Goal: Information Seeking & Learning: Learn about a topic

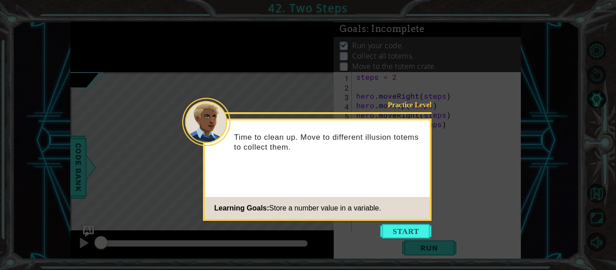
click at [393, 234] on button "Start" at bounding box center [405, 231] width 51 height 14
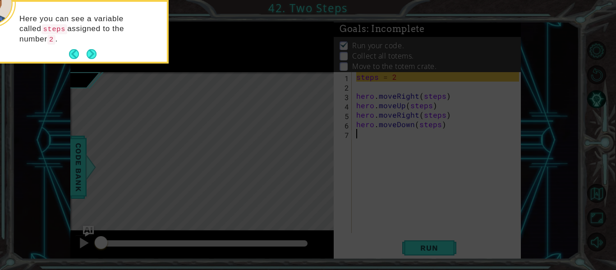
click at [93, 60] on div "Here you can see a variable called steps assigned to the number 2 ." at bounding box center [78, 32] width 180 height 64
click at [93, 58] on button "Next" at bounding box center [92, 54] width 10 height 10
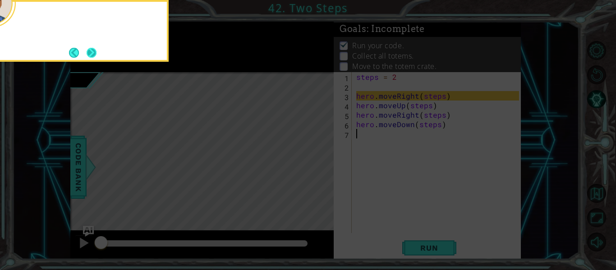
click at [93, 57] on button "Next" at bounding box center [92, 53] width 10 height 10
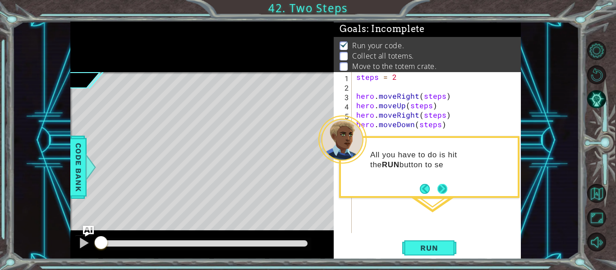
click at [443, 193] on button "Next" at bounding box center [442, 189] width 10 height 10
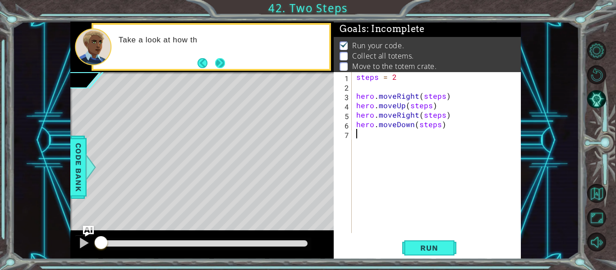
click at [220, 68] on button "Next" at bounding box center [220, 63] width 10 height 10
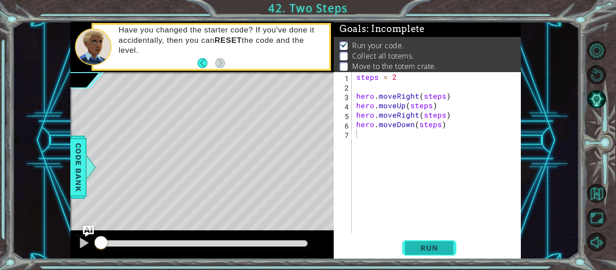
click at [438, 250] on span "Run" at bounding box center [429, 247] width 36 height 9
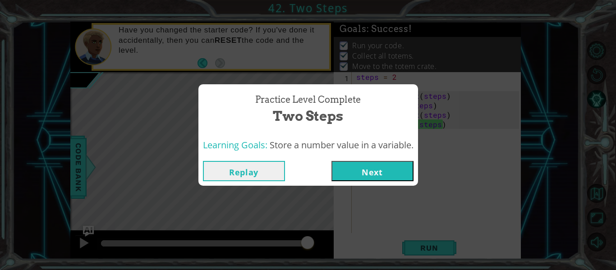
click at [377, 170] on button "Next" at bounding box center [372, 171] width 82 height 20
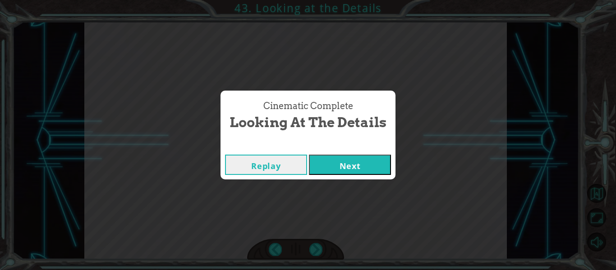
click at [356, 169] on button "Next" at bounding box center [350, 165] width 82 height 20
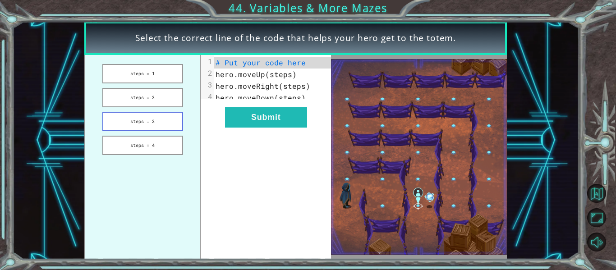
click at [161, 124] on button "steps = 2" at bounding box center [142, 121] width 81 height 19
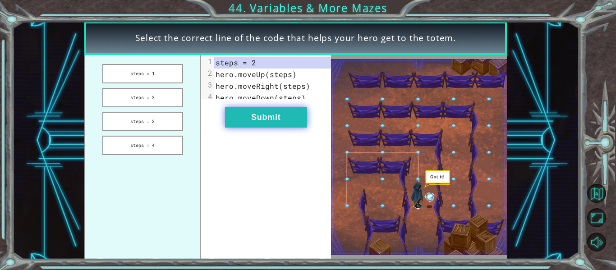
click at [256, 123] on button "Submit" at bounding box center [266, 117] width 82 height 20
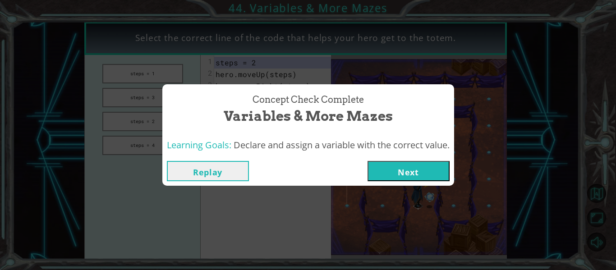
click at [388, 173] on button "Next" at bounding box center [408, 171] width 82 height 20
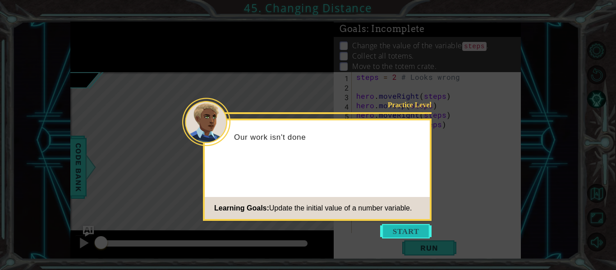
click at [418, 230] on button "Start" at bounding box center [405, 231] width 51 height 14
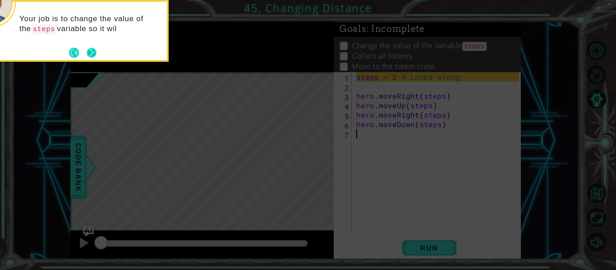
click at [88, 51] on button "Next" at bounding box center [92, 53] width 10 height 10
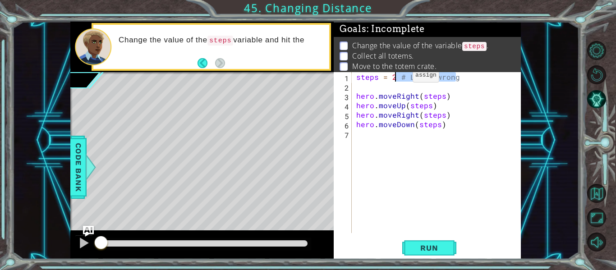
drag, startPoint x: 462, startPoint y: 79, endPoint x: 399, endPoint y: 78, distance: 63.1
click at [399, 78] on div "steps = 2 # Looks wrong hero . moveRight ( steps ) hero . moveUp ( steps ) hero…" at bounding box center [438, 162] width 169 height 180
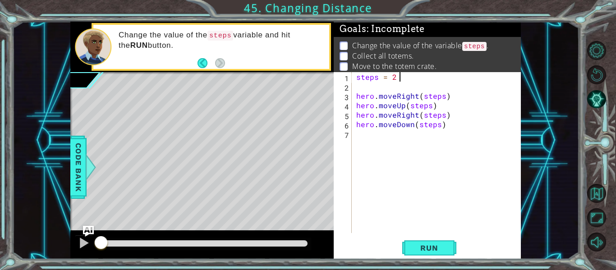
scroll to position [0, 2]
click at [448, 248] on button "Run" at bounding box center [429, 248] width 54 height 18
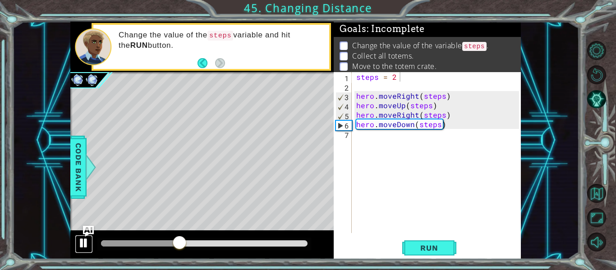
click at [85, 240] on div at bounding box center [84, 243] width 12 height 12
drag, startPoint x: 181, startPoint y: 245, endPoint x: 145, endPoint y: 244, distance: 36.1
click at [145, 244] on div at bounding box center [145, 243] width 16 height 16
click at [413, 126] on div "steps = 2 hero . moveRight ( steps ) hero . moveUp ( steps ) hero . moveRight (…" at bounding box center [438, 162] width 169 height 180
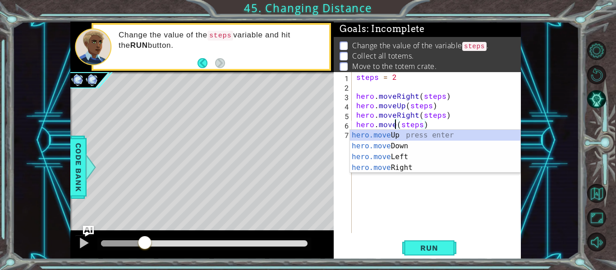
scroll to position [0, 3]
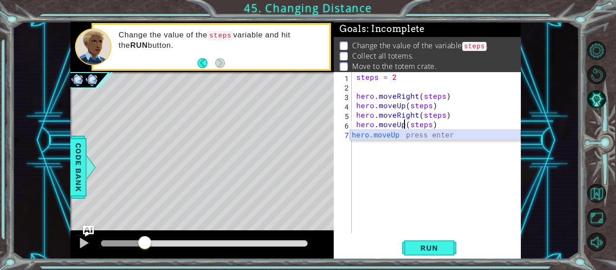
click at [403, 134] on div "hero.moveUp press enter" at bounding box center [435, 146] width 170 height 32
type textarea "hero.moveUp(1)(steps)"
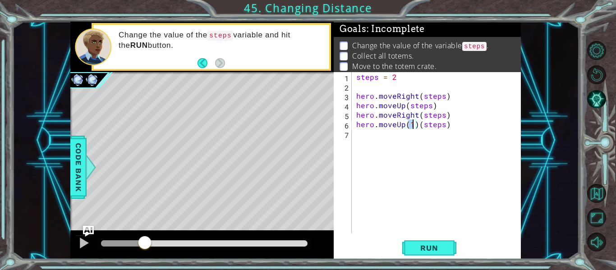
click at [390, 138] on div "steps = 2 hero . moveRight ( steps ) hero . moveUp ( steps ) hero . moveRight (…" at bounding box center [438, 162] width 169 height 180
click at [418, 257] on button "Run" at bounding box center [429, 248] width 54 height 18
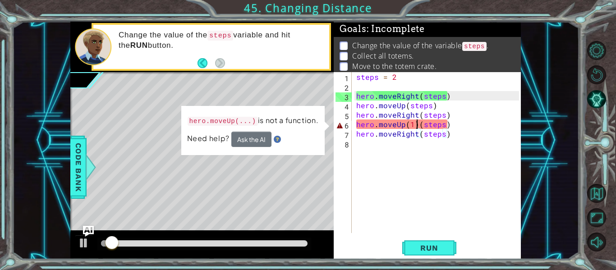
click at [417, 127] on div "steps = 2 hero . moveRight ( steps ) hero . moveUp ( steps ) hero . moveRight (…" at bounding box center [438, 162] width 169 height 180
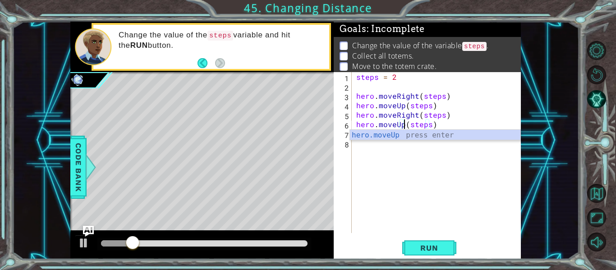
scroll to position [0, 3]
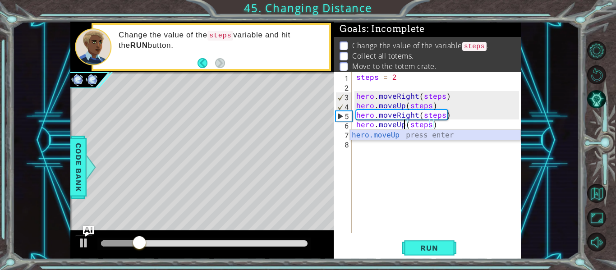
click at [420, 136] on div "hero.moveUp press enter" at bounding box center [435, 146] width 170 height 32
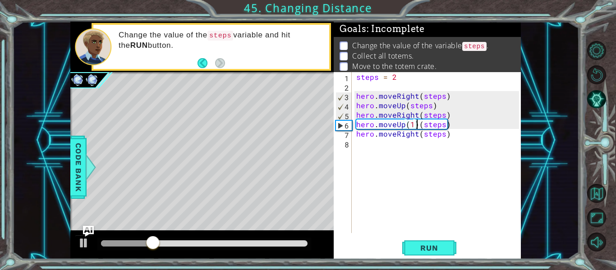
click at [415, 124] on div "steps = 2 hero . moveRight ( steps ) hero . moveUp ( steps ) hero . moveRight (…" at bounding box center [438, 162] width 169 height 180
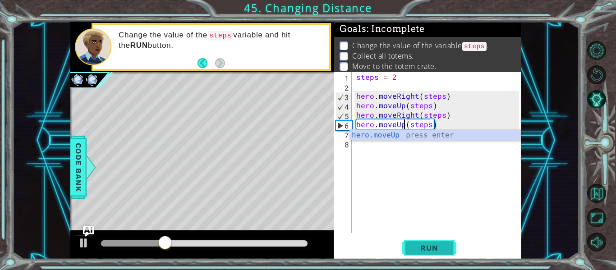
type textarea "hero.moveUp(steps)"
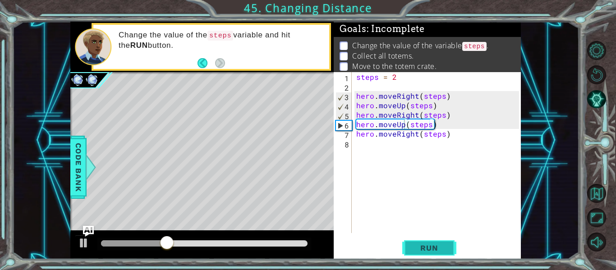
click at [431, 253] on span "Run" at bounding box center [429, 247] width 36 height 9
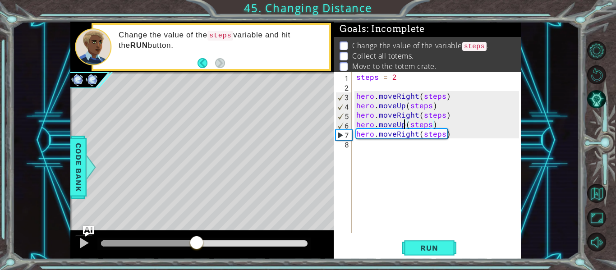
drag, startPoint x: 109, startPoint y: 239, endPoint x: 210, endPoint y: 239, distance: 101.5
click at [205, 239] on div at bounding box center [196, 243] width 16 height 16
click at [408, 144] on div "steps = 2 hero . moveRight ( steps ) hero . moveUp ( steps ) hero . moveRight (…" at bounding box center [438, 162] width 169 height 180
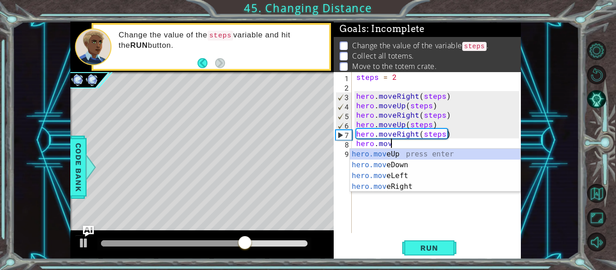
scroll to position [0, 2]
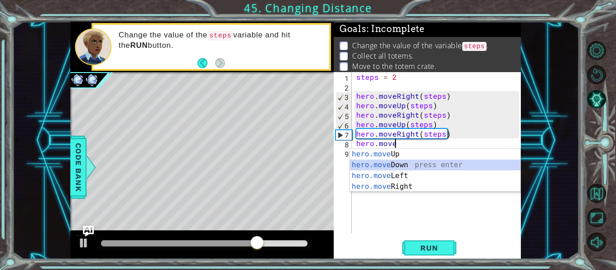
click at [408, 163] on div "hero.move Up press enter hero.move Down press enter hero.move Left press enter …" at bounding box center [435, 181] width 170 height 65
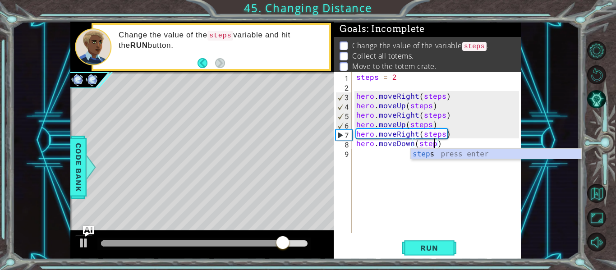
type textarea "hero.moveDown(steps)"
click at [390, 156] on div "steps = 2 hero . moveRight ( steps ) hero . moveUp ( steps ) hero . moveRight (…" at bounding box center [438, 162] width 169 height 180
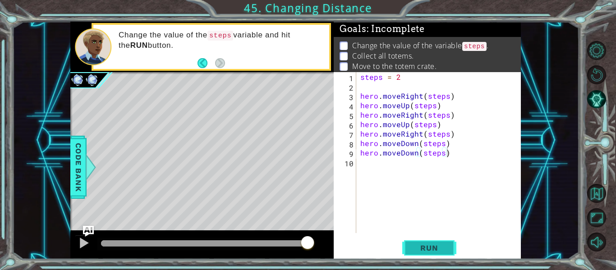
click at [433, 251] on span "Run" at bounding box center [429, 247] width 36 height 9
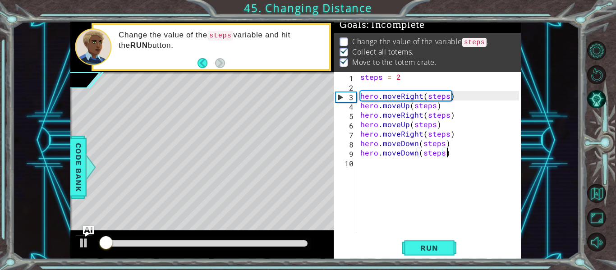
scroll to position [8, 0]
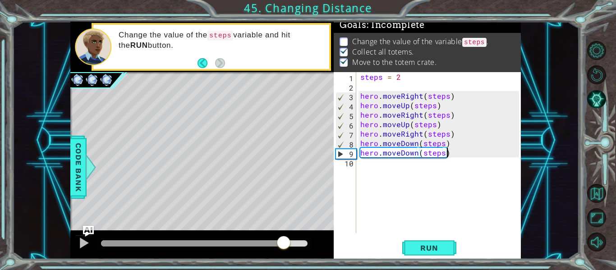
drag, startPoint x: 110, startPoint y: 243, endPoint x: 286, endPoint y: 237, distance: 176.9
click at [286, 237] on div at bounding box center [284, 243] width 16 height 16
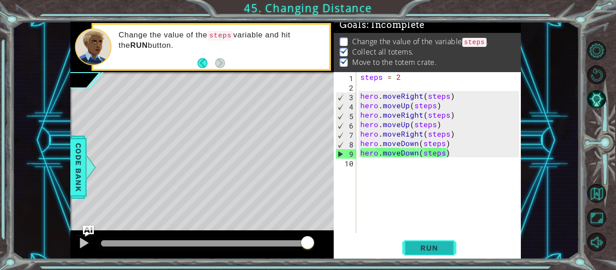
click at [424, 251] on span "Run" at bounding box center [429, 247] width 36 height 9
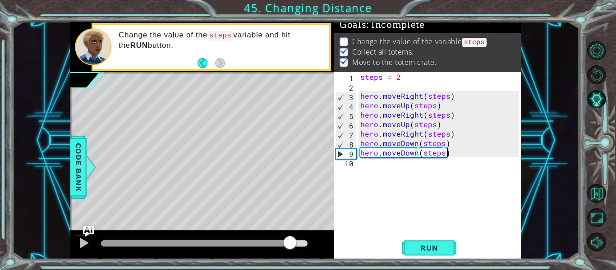
drag, startPoint x: 122, startPoint y: 245, endPoint x: 291, endPoint y: 250, distance: 169.2
click at [291, 250] on div at bounding box center [290, 243] width 16 height 16
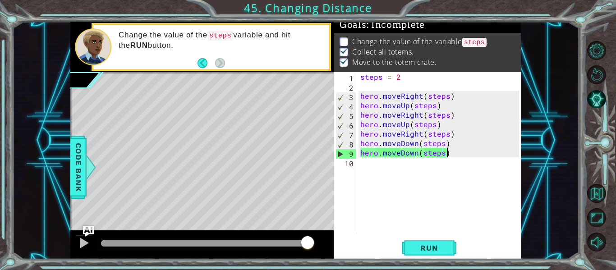
click at [402, 78] on div "steps = 2 hero . moveRight ( steps ) hero . moveUp ( steps ) hero . moveRight (…" at bounding box center [440, 162] width 165 height 180
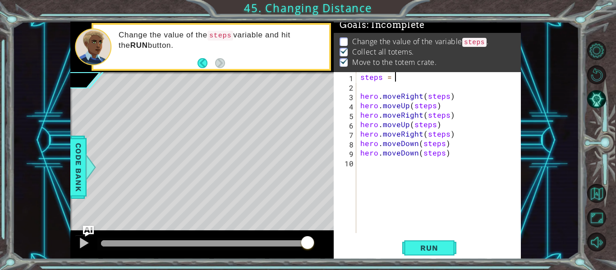
type textarea "steps = 3"
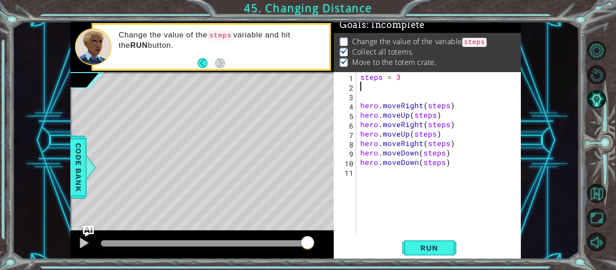
scroll to position [0, 0]
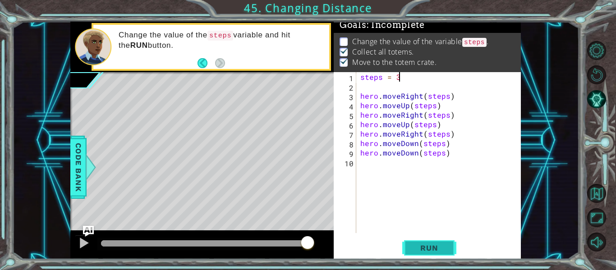
click at [423, 247] on span "Run" at bounding box center [429, 247] width 36 height 9
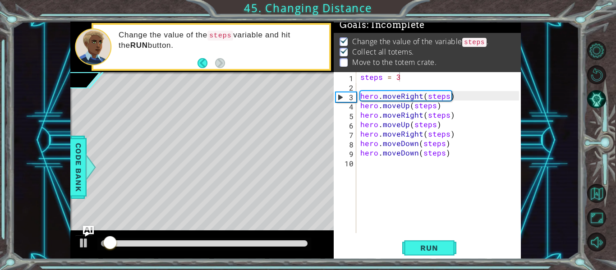
drag, startPoint x: 106, startPoint y: 234, endPoint x: 176, endPoint y: 233, distance: 69.9
click at [187, 232] on div at bounding box center [201, 244] width 263 height 29
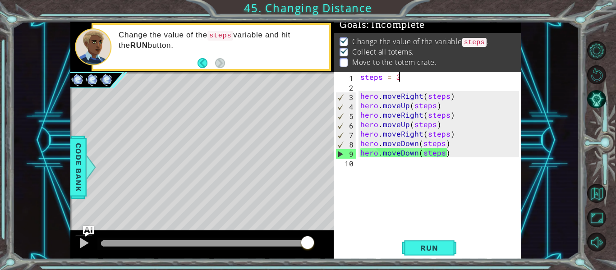
drag, startPoint x: 107, startPoint y: 245, endPoint x: 331, endPoint y: 280, distance: 227.2
click at [331, 270] on html "1 ההההההההההההההההההההההההההההההההההההההההההההההההההההההההההההההההההההההההההההה…" at bounding box center [308, 135] width 616 height 270
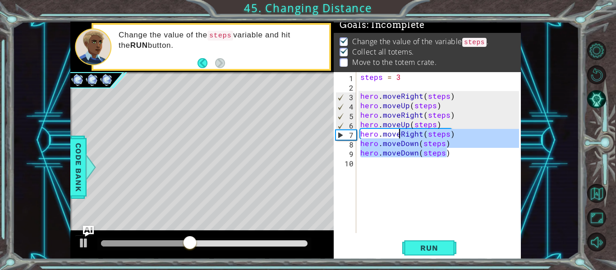
drag, startPoint x: 454, startPoint y: 154, endPoint x: 401, endPoint y: 134, distance: 56.8
click at [401, 134] on div "steps = 3 hero . moveRight ( steps ) hero . moveUp ( steps ) hero . moveRight (…" at bounding box center [440, 162] width 165 height 180
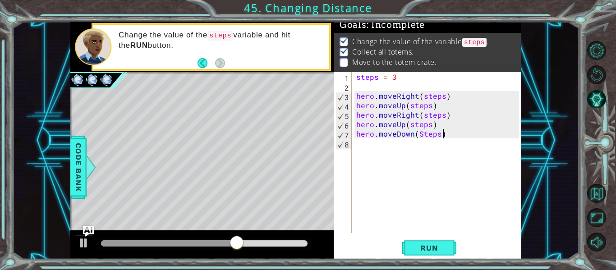
scroll to position [0, 5]
click at [434, 248] on span "Run" at bounding box center [429, 247] width 36 height 9
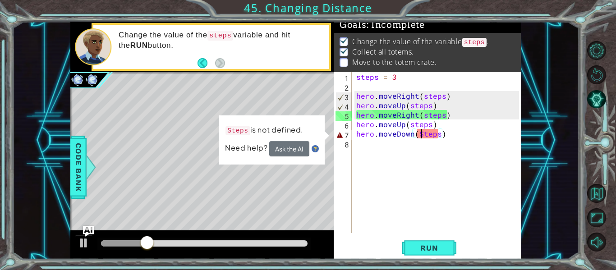
click at [420, 137] on div "steps = 3 hero . moveRight ( steps ) hero . moveUp ( steps ) hero . moveRight (…" at bounding box center [438, 162] width 169 height 180
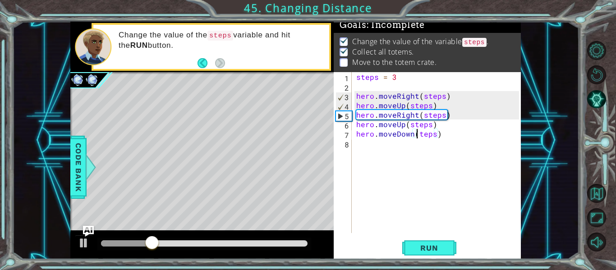
scroll to position [0, 5]
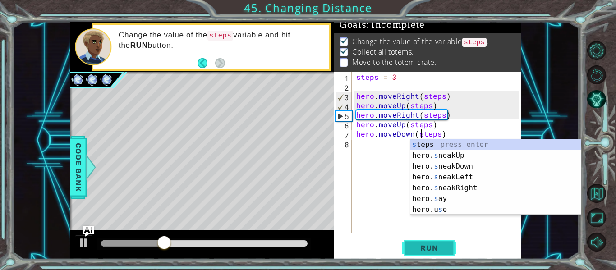
type textarea "hero.moveDown(steps)"
click at [414, 251] on span "Run" at bounding box center [429, 247] width 36 height 9
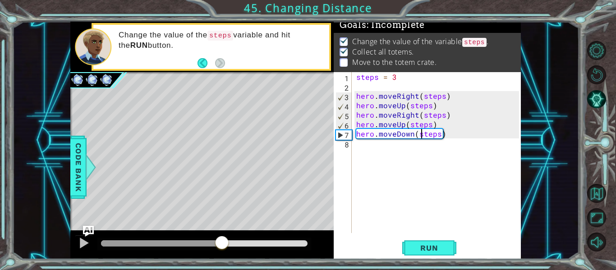
drag, startPoint x: 107, startPoint y: 241, endPoint x: 222, endPoint y: 235, distance: 115.1
click at [222, 235] on div at bounding box center [201, 244] width 263 height 29
click at [367, 150] on div "steps = 3 hero . moveRight ( steps ) hero . moveUp ( steps ) hero . moveRight (…" at bounding box center [438, 162] width 169 height 180
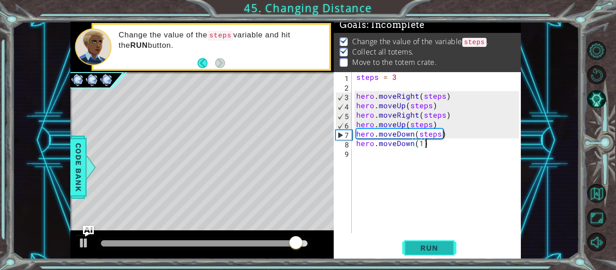
type textarea "hero.moveDown(1)"
click at [440, 248] on span "Run" at bounding box center [429, 247] width 36 height 9
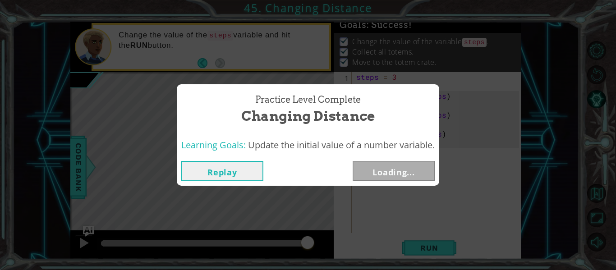
drag, startPoint x: 127, startPoint y: 242, endPoint x: 351, endPoint y: 243, distance: 223.6
click at [351, 243] on body "1 ההההההההההההההההההההההההההההההההההההההההההההההההההההההההההההההההההההההההההההה…" at bounding box center [308, 135] width 616 height 270
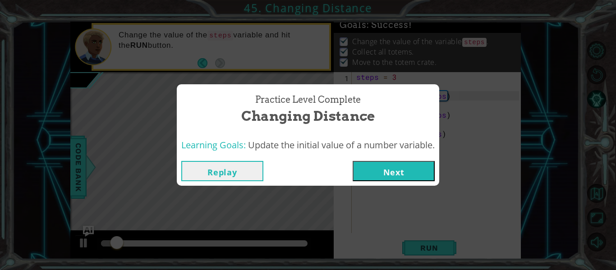
click at [425, 176] on button "Next" at bounding box center [394, 171] width 82 height 20
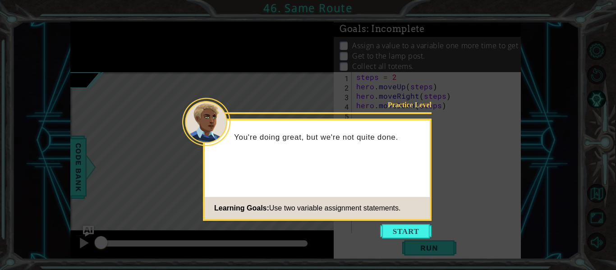
click at [421, 222] on icon at bounding box center [308, 135] width 616 height 270
click at [423, 229] on button "Start" at bounding box center [405, 231] width 51 height 14
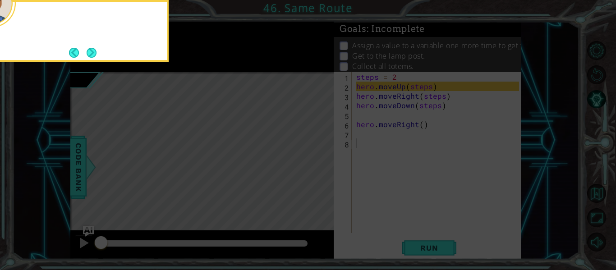
click at [423, 229] on icon at bounding box center [308, 40] width 616 height 459
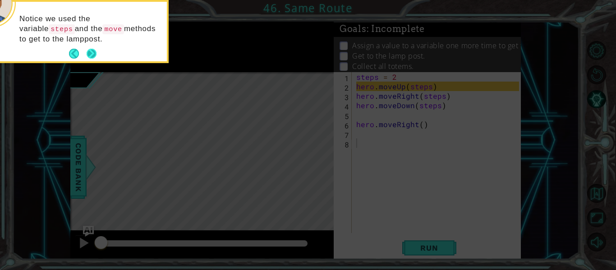
click at [91, 49] on button "Next" at bounding box center [92, 54] width 10 height 10
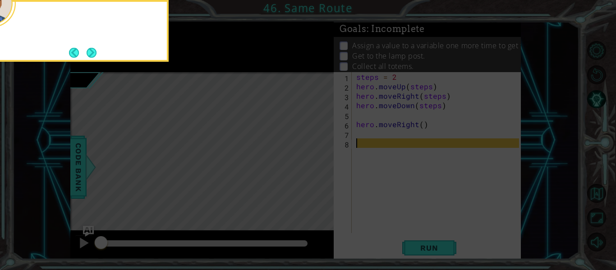
click at [91, 48] on button "Next" at bounding box center [92, 53] width 10 height 10
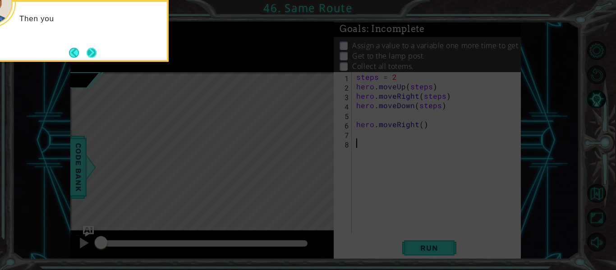
click at [88, 51] on button "Next" at bounding box center [92, 53] width 10 height 10
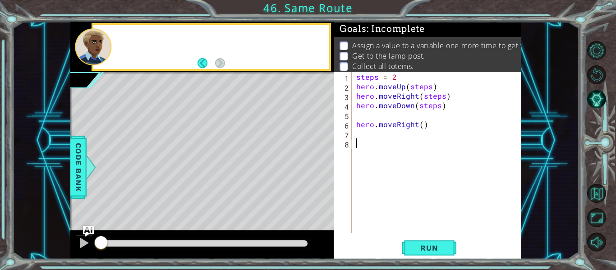
click at [88, 51] on div at bounding box center [93, 46] width 37 height 37
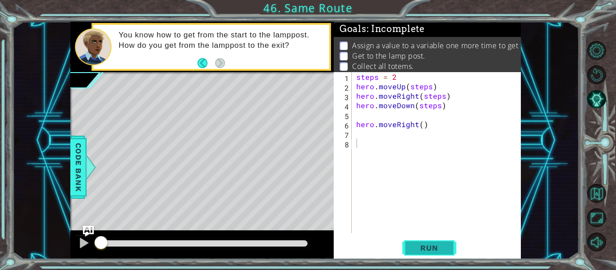
click at [450, 241] on button "Run" at bounding box center [429, 248] width 54 height 18
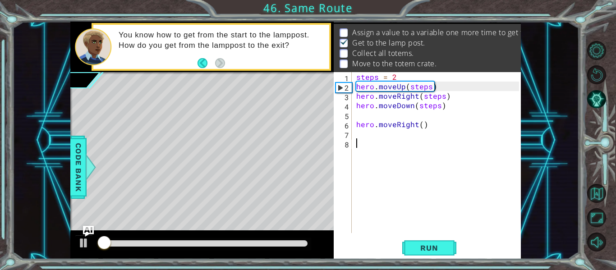
scroll to position [13, 0]
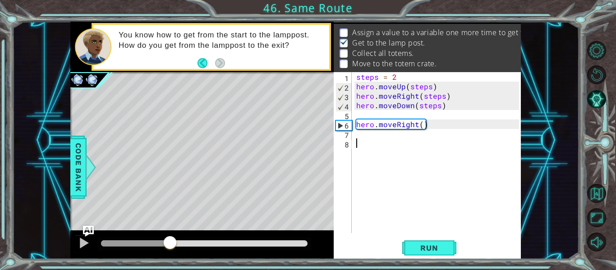
drag, startPoint x: 106, startPoint y: 245, endPoint x: 215, endPoint y: 248, distance: 108.7
click at [178, 248] on div at bounding box center [170, 243] width 16 height 16
click at [385, 135] on div "steps = 2 hero . moveUp ( steps ) hero . moveRight ( steps ) hero . moveDown ( …" at bounding box center [438, 162] width 169 height 180
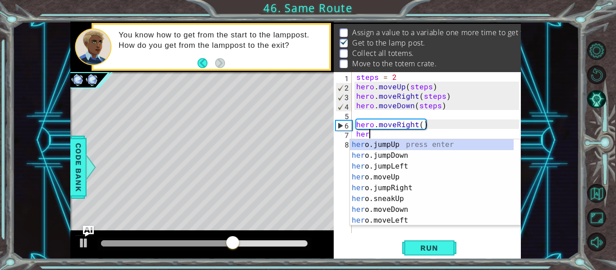
scroll to position [0, 1]
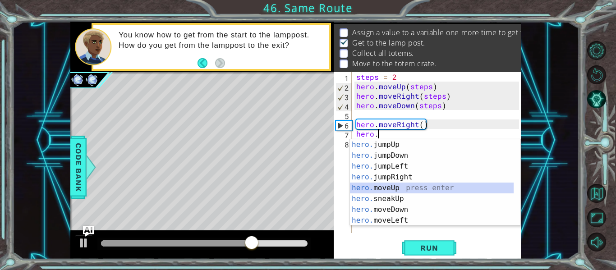
click at [410, 187] on div "hero. jumpUp press enter hero. jumpDown press enter hero. jumpLeft press enter …" at bounding box center [432, 193] width 164 height 108
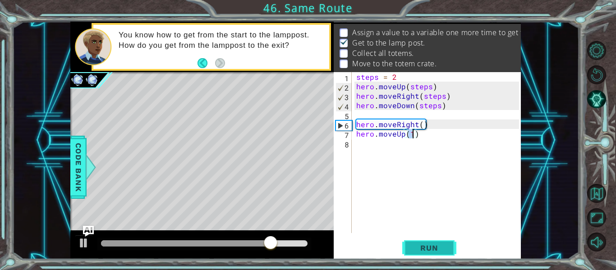
click at [432, 248] on span "Run" at bounding box center [429, 247] width 36 height 9
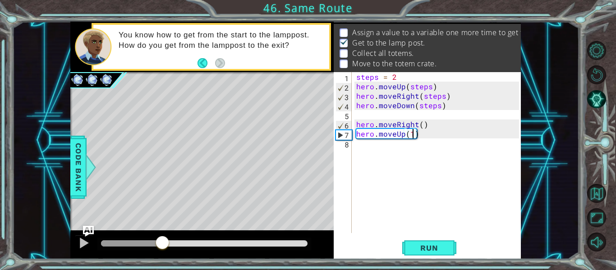
drag, startPoint x: 104, startPoint y: 243, endPoint x: 163, endPoint y: 244, distance: 59.1
click at [163, 244] on div at bounding box center [162, 243] width 16 height 16
click at [425, 249] on span "Run" at bounding box center [429, 247] width 36 height 9
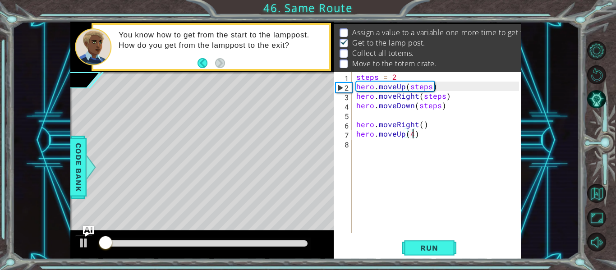
click at [309, 192] on div "Level Map" at bounding box center [278, 205] width 417 height 266
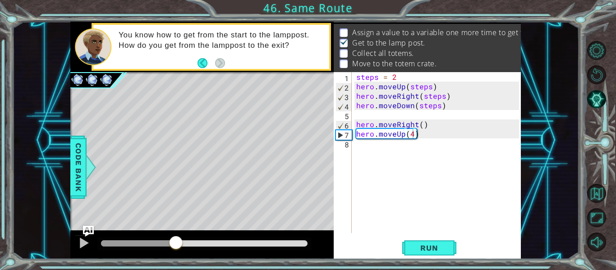
drag, startPoint x: 118, startPoint y: 237, endPoint x: 175, endPoint y: 242, distance: 58.0
click at [175, 242] on div at bounding box center [176, 243] width 16 height 16
click at [412, 135] on div "steps = 2 hero . moveUp ( steps ) hero . moveRight ( steps ) hero . moveDown ( …" at bounding box center [438, 162] width 169 height 180
type textarea "hero.moveUp(3)"
click at [430, 252] on span "Run" at bounding box center [429, 247] width 36 height 9
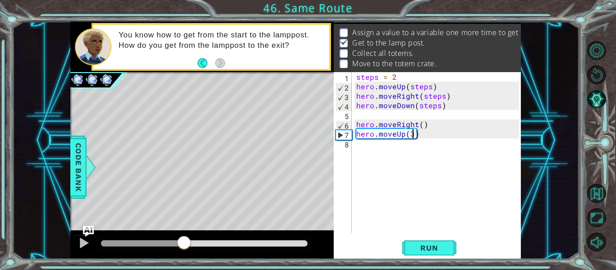
drag, startPoint x: 102, startPoint y: 245, endPoint x: 184, endPoint y: 233, distance: 82.1
click at [184, 233] on div at bounding box center [201, 244] width 263 height 29
click at [394, 152] on div "steps = 2 hero . moveUp ( steps ) hero . moveRight ( steps ) hero . moveDown ( …" at bounding box center [438, 162] width 169 height 180
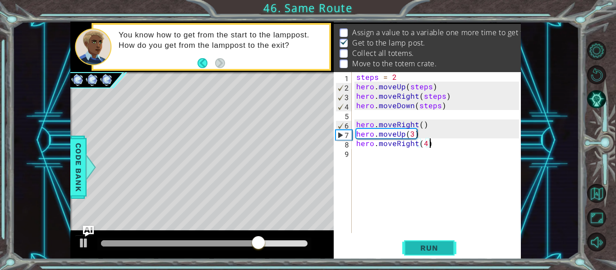
type textarea "hero.moveRight(4)"
click at [430, 251] on span "Run" at bounding box center [429, 247] width 36 height 9
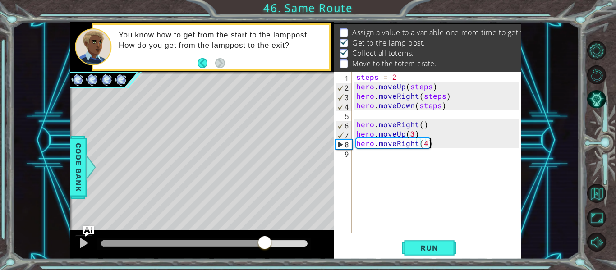
drag, startPoint x: 113, startPoint y: 240, endPoint x: 265, endPoint y: 226, distance: 152.1
click at [265, 226] on div "methods hero use(thing) moveUp(steps) moveDown(steps) moveLeft(steps) moveRight…" at bounding box center [295, 141] width 450 height 238
click at [368, 156] on div "steps = 2 hero . moveUp ( steps ) hero . moveRight ( steps ) hero . moveDown ( …" at bounding box center [438, 162] width 169 height 180
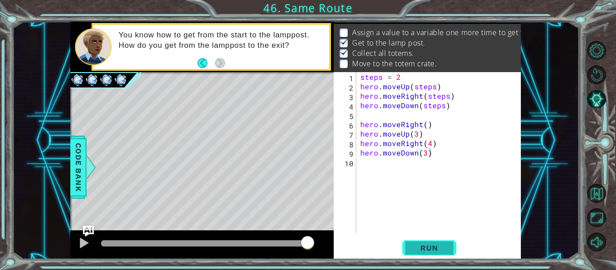
click at [433, 253] on button "Run" at bounding box center [429, 248] width 54 height 18
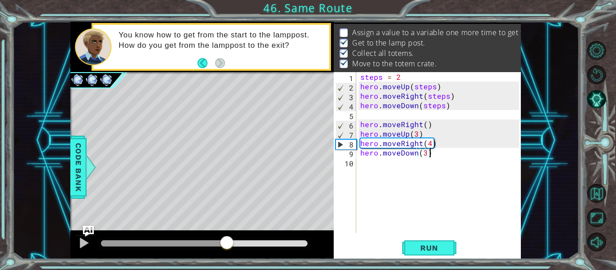
drag, startPoint x: 114, startPoint y: 239, endPoint x: 229, endPoint y: 238, distance: 115.4
click at [229, 238] on div at bounding box center [227, 243] width 16 height 16
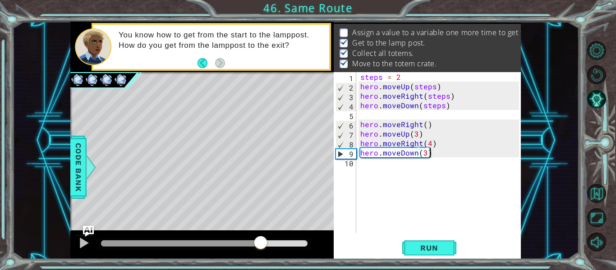
drag, startPoint x: 243, startPoint y: 239, endPoint x: 261, endPoint y: 241, distance: 18.7
click at [261, 241] on div at bounding box center [261, 243] width 16 height 16
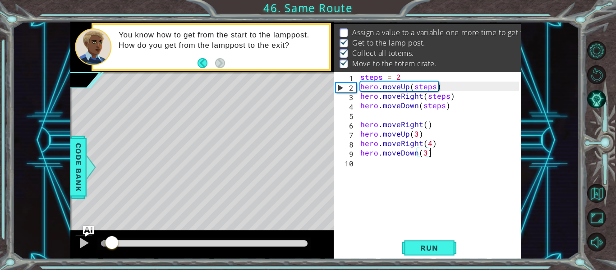
drag, startPoint x: 278, startPoint y: 241, endPoint x: 111, endPoint y: 254, distance: 166.9
click at [111, 254] on div at bounding box center [201, 244] width 263 height 29
click at [427, 145] on div "steps = 2 hero . moveUp ( steps ) hero . moveRight ( steps ) hero . moveDown ( …" at bounding box center [440, 162] width 165 height 180
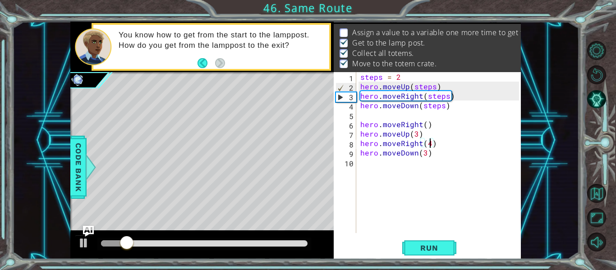
click at [428, 145] on div "steps = 2 hero . moveUp ( steps ) hero . moveRight ( steps ) hero . moveDown ( …" at bounding box center [440, 162] width 165 height 180
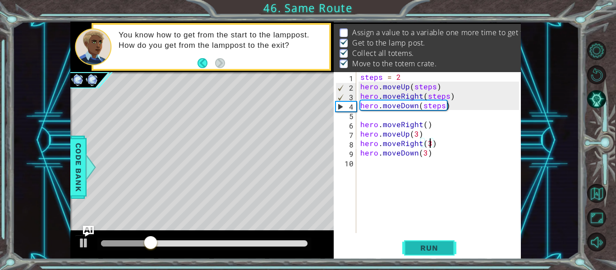
type textarea "hero.moveRight(3)"
click at [448, 241] on button "Run" at bounding box center [429, 248] width 54 height 18
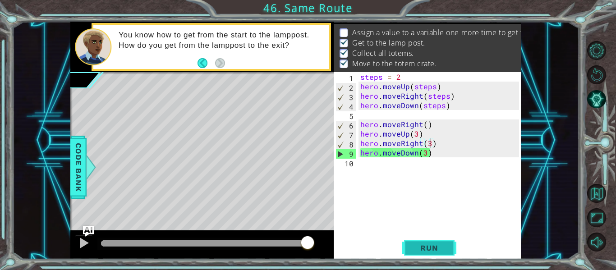
click at [433, 249] on span "Run" at bounding box center [429, 247] width 36 height 9
drag, startPoint x: 112, startPoint y: 237, endPoint x: 353, endPoint y: 226, distance: 241.0
click at [353, 226] on div "1 ההההההההההההההההההההההההההההההההההההההההההההההההההההההההההההההההההההההההההההה…" at bounding box center [295, 141] width 450 height 238
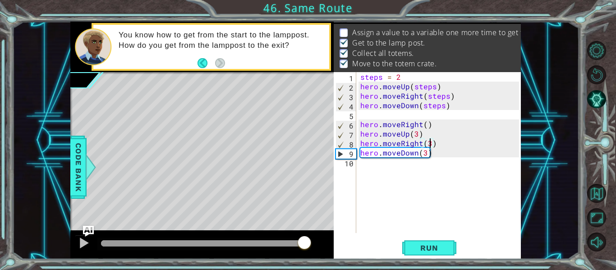
drag, startPoint x: 113, startPoint y: 240, endPoint x: 305, endPoint y: 202, distance: 196.3
click at [305, 202] on div "methods hero use(thing) moveUp(steps) moveDown(steps) moveLeft(steps) moveRight…" at bounding box center [295, 141] width 450 height 238
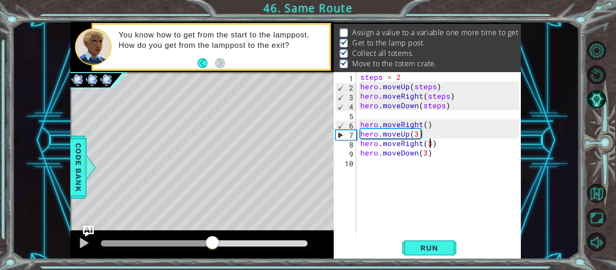
drag, startPoint x: 111, startPoint y: 248, endPoint x: 220, endPoint y: 270, distance: 111.6
click at [218, 270] on div "1 ההההההההההההההההההההההההההההההההההההההההההההההההההההההההההההההההההההההההההההה…" at bounding box center [308, 135] width 616 height 270
